Goal: Task Accomplishment & Management: Use online tool/utility

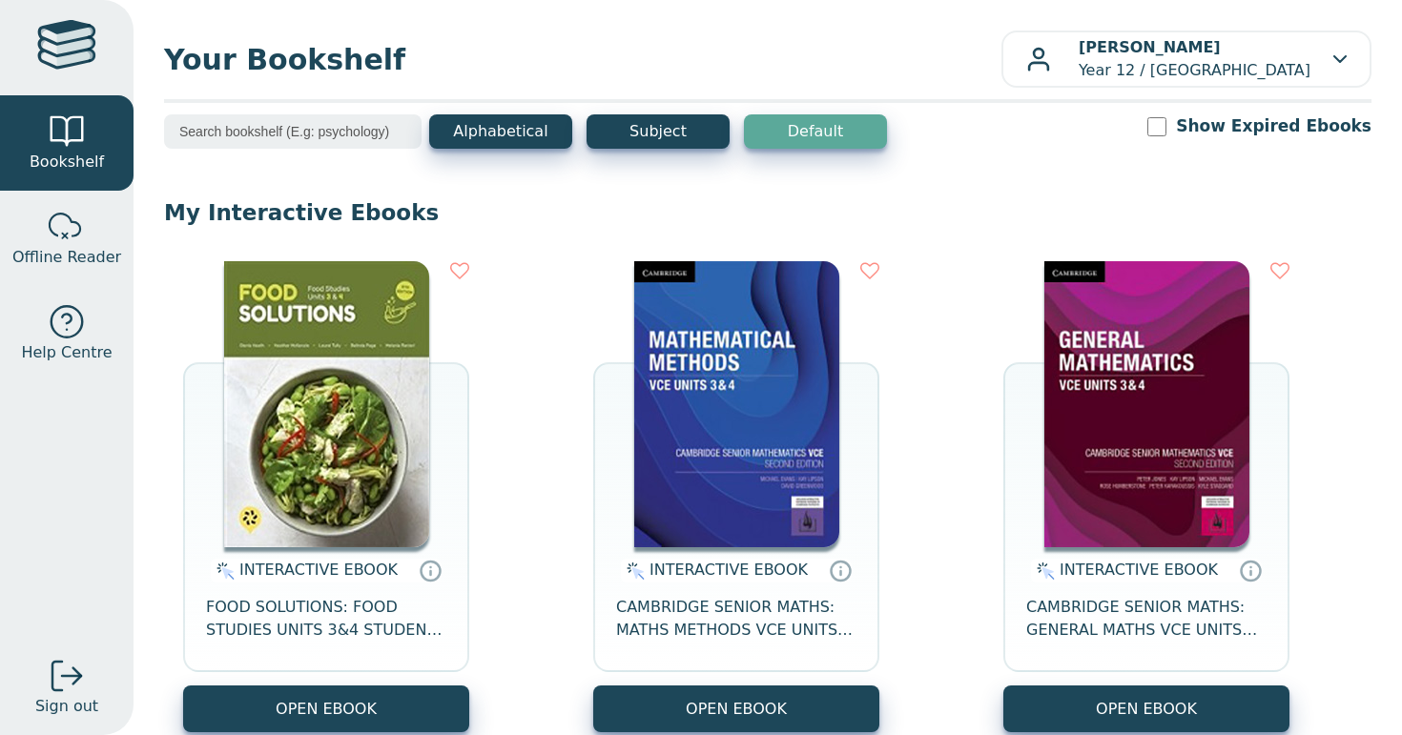
click at [360, 485] on img at bounding box center [326, 404] width 205 height 286
click at [309, 511] on img at bounding box center [326, 404] width 205 height 286
